Goal: Navigation & Orientation: Find specific page/section

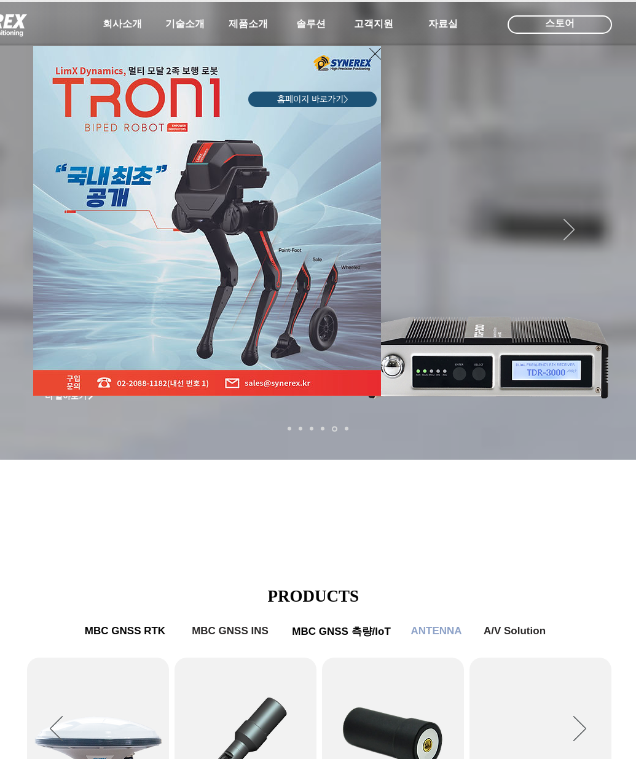
click at [609, 408] on div "LimX Dinamics" at bounding box center [318, 379] width 636 height 759
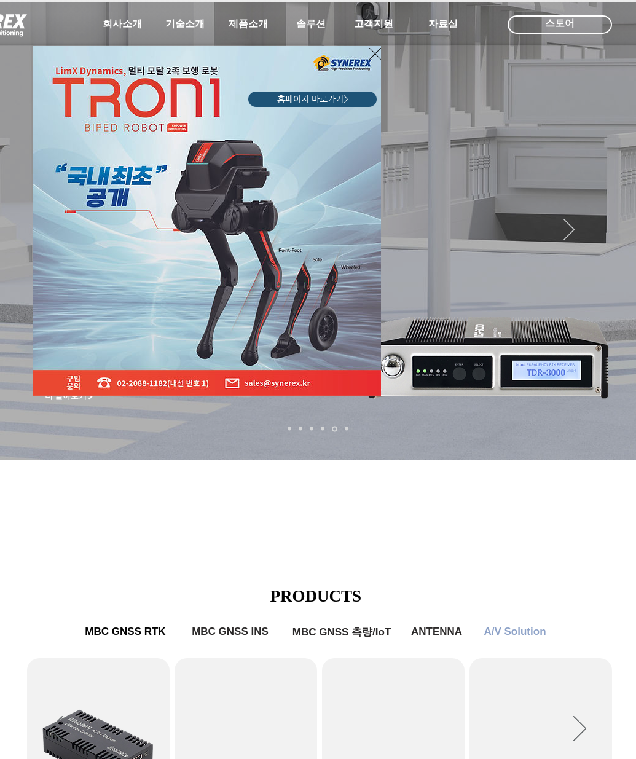
click at [611, 405] on div "LimX Dinamics" at bounding box center [318, 379] width 636 height 759
click at [614, 400] on div "LimX Dinamics" at bounding box center [318, 379] width 636 height 759
click at [612, 401] on div "LimX Dinamics" at bounding box center [318, 379] width 636 height 759
click at [610, 402] on div "LimX Dinamics" at bounding box center [318, 379] width 636 height 759
click at [610, 403] on div "LimX Dinamics" at bounding box center [318, 379] width 636 height 759
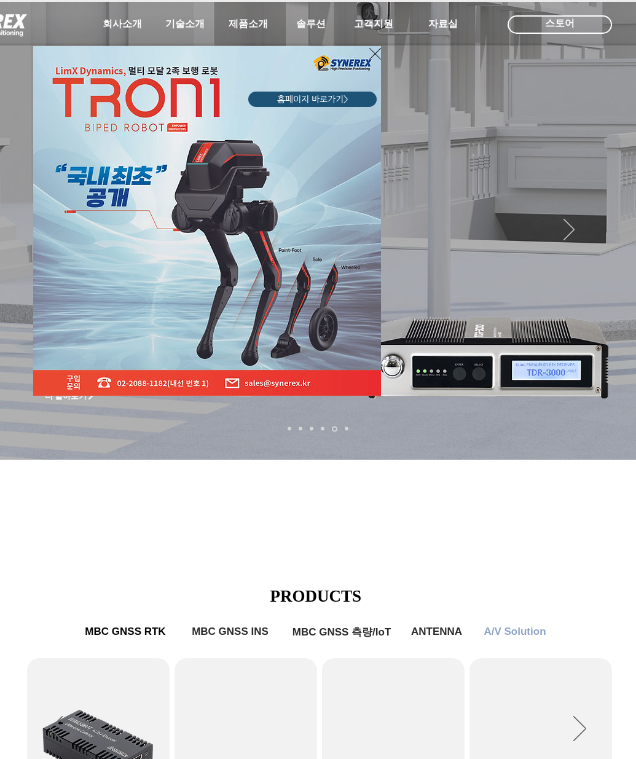
click at [610, 403] on div "LimX Dinamics" at bounding box center [318, 379] width 636 height 759
click at [609, 403] on div "LimX Dinamics" at bounding box center [318, 379] width 636 height 759
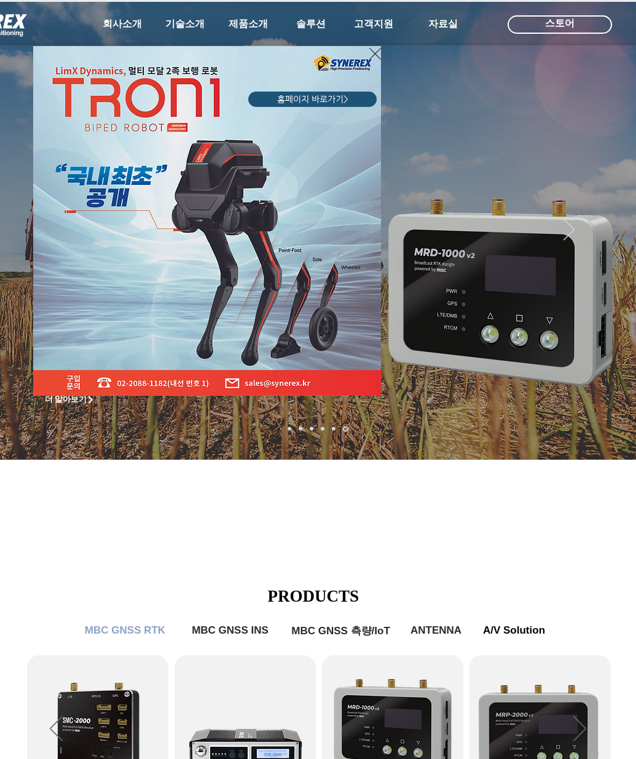
click at [610, 403] on div "LimX Dinamics" at bounding box center [318, 379] width 636 height 759
drag, startPoint x: 610, startPoint y: 403, endPoint x: 584, endPoint y: 406, distance: 26.6
click at [584, 406] on div "LimX Dinamics" at bounding box center [318, 379] width 636 height 759
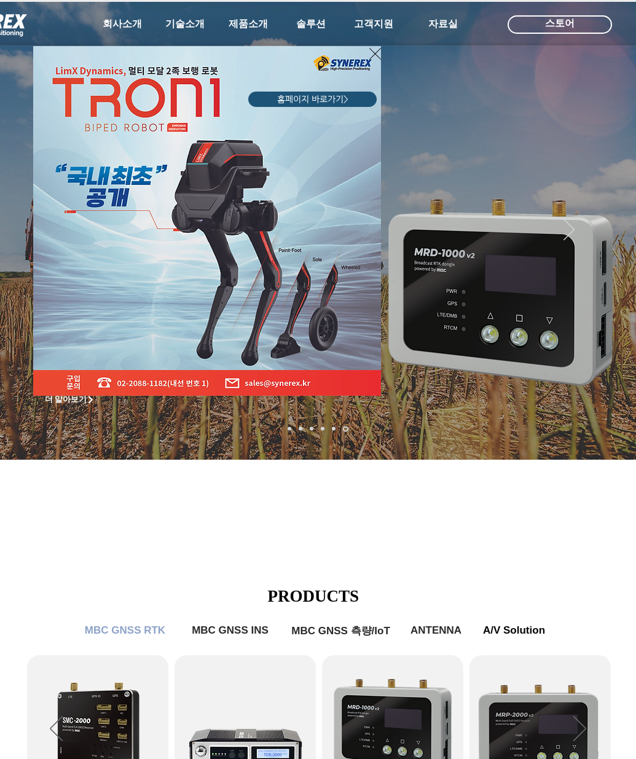
click at [611, 404] on div "LimX Dinamics" at bounding box center [318, 379] width 636 height 759
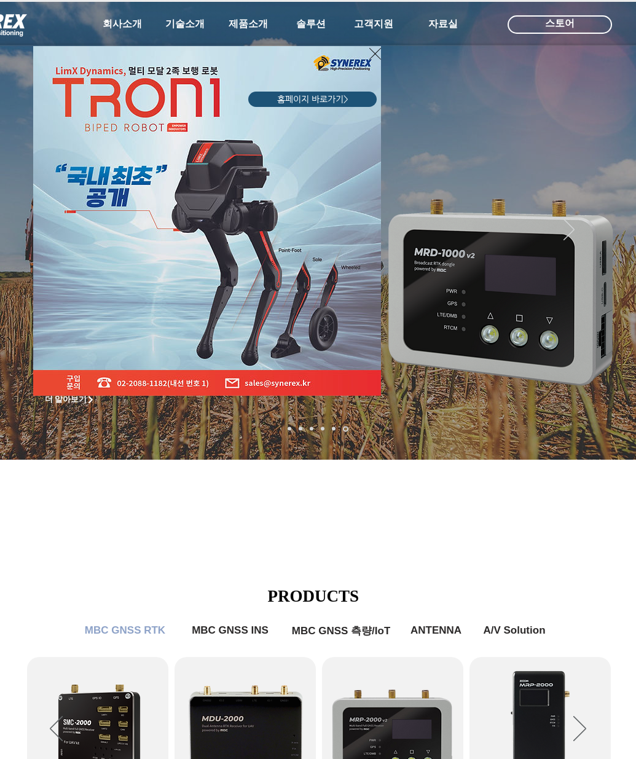
click at [610, 404] on div "LimX Dinamics" at bounding box center [318, 379] width 636 height 759
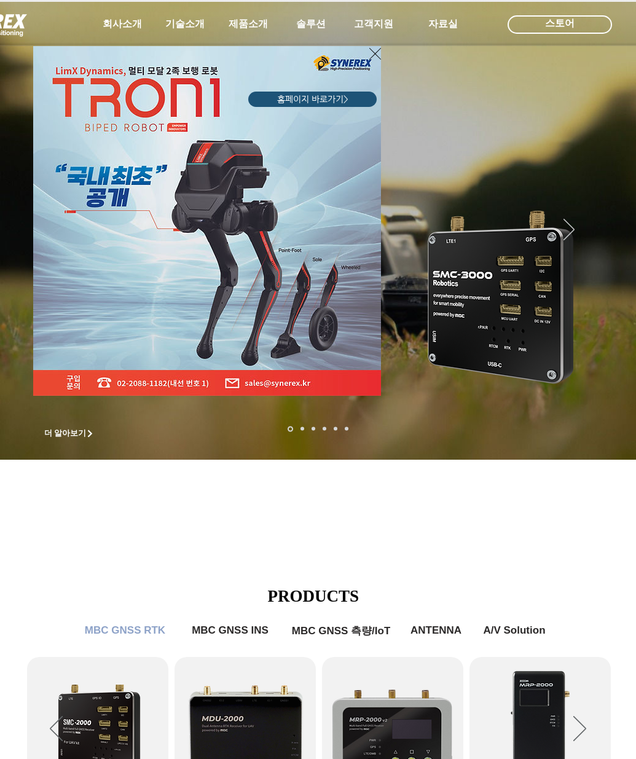
click at [264, 529] on div "LimX Dinamics" at bounding box center [318, 379] width 636 height 759
click at [376, 52] on icon "사이트로 돌아가기" at bounding box center [375, 53] width 12 height 15
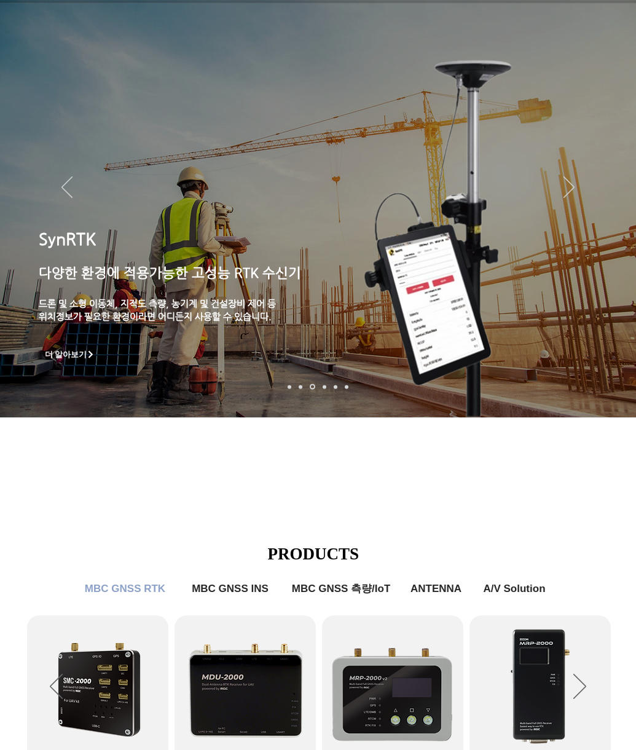
scroll to position [12, 0]
